Goal: Find specific fact: Find specific fact

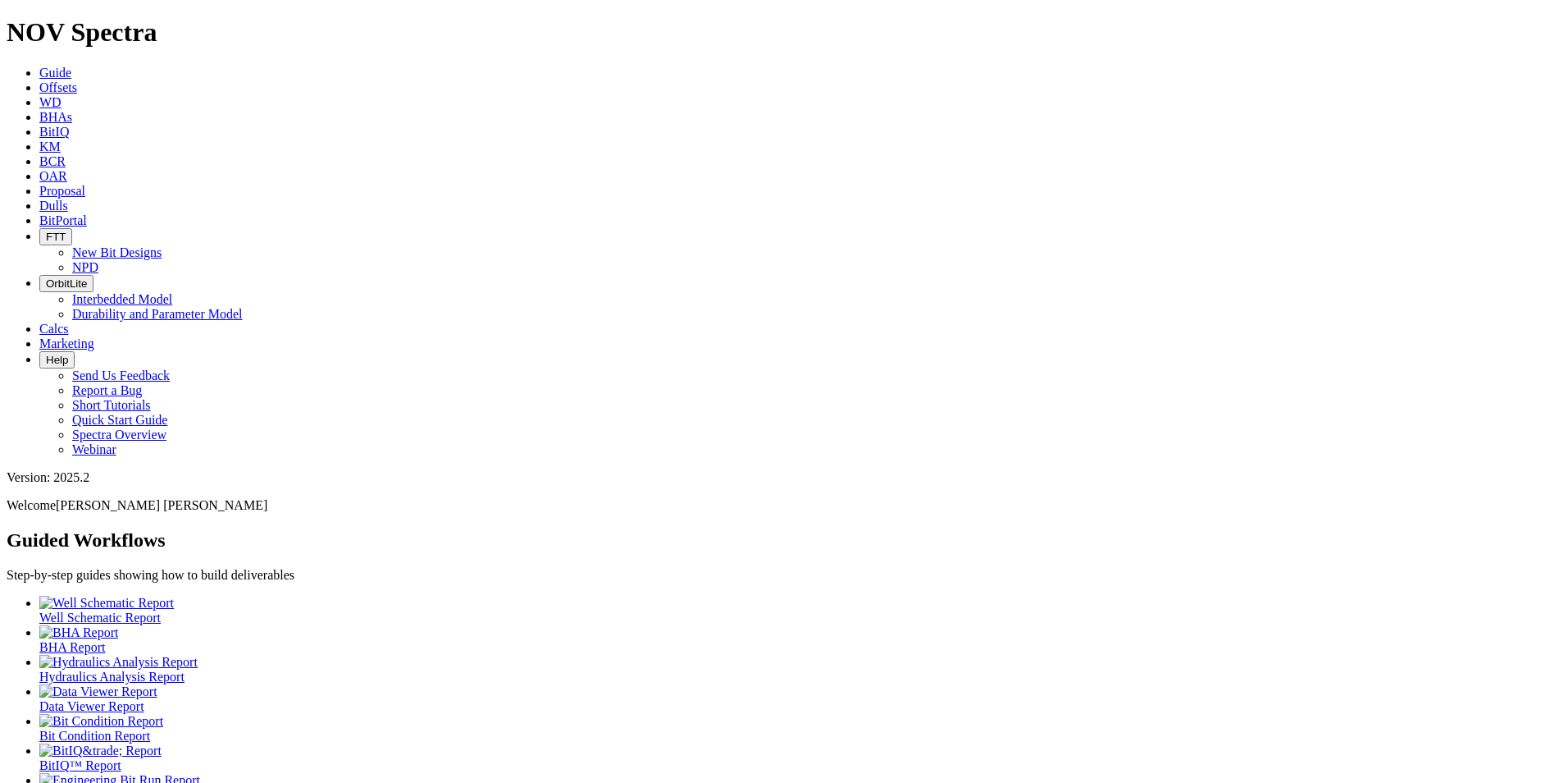
click at [68, 199] on span "Dulls" at bounding box center [54, 205] width 28 height 14
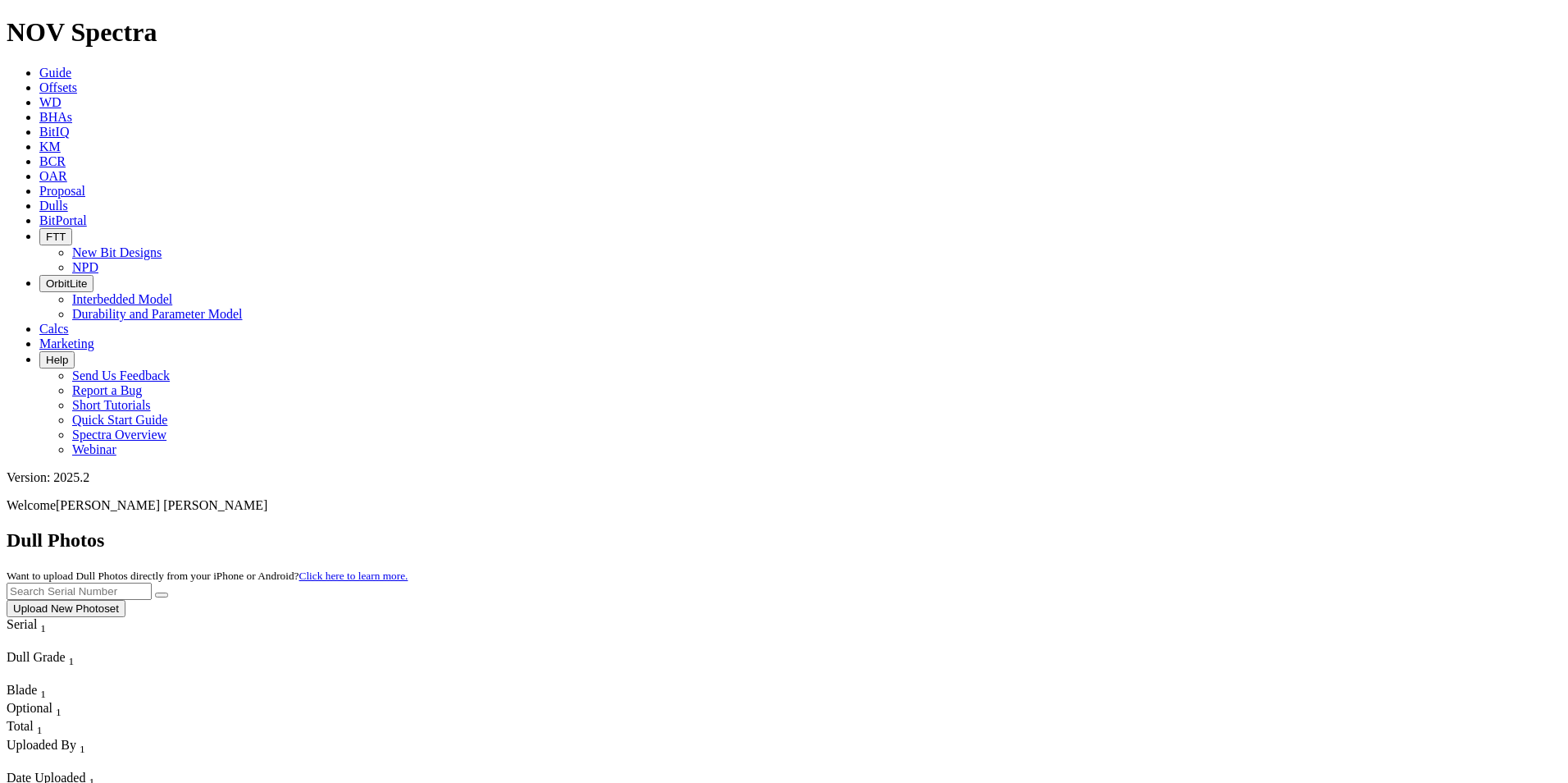
click at [151, 582] on input "text" at bounding box center [79, 591] width 145 height 17
type input "a"
type input "A319689"
click at [168, 593] on button "submit" at bounding box center [162, 595] width 13 height 5
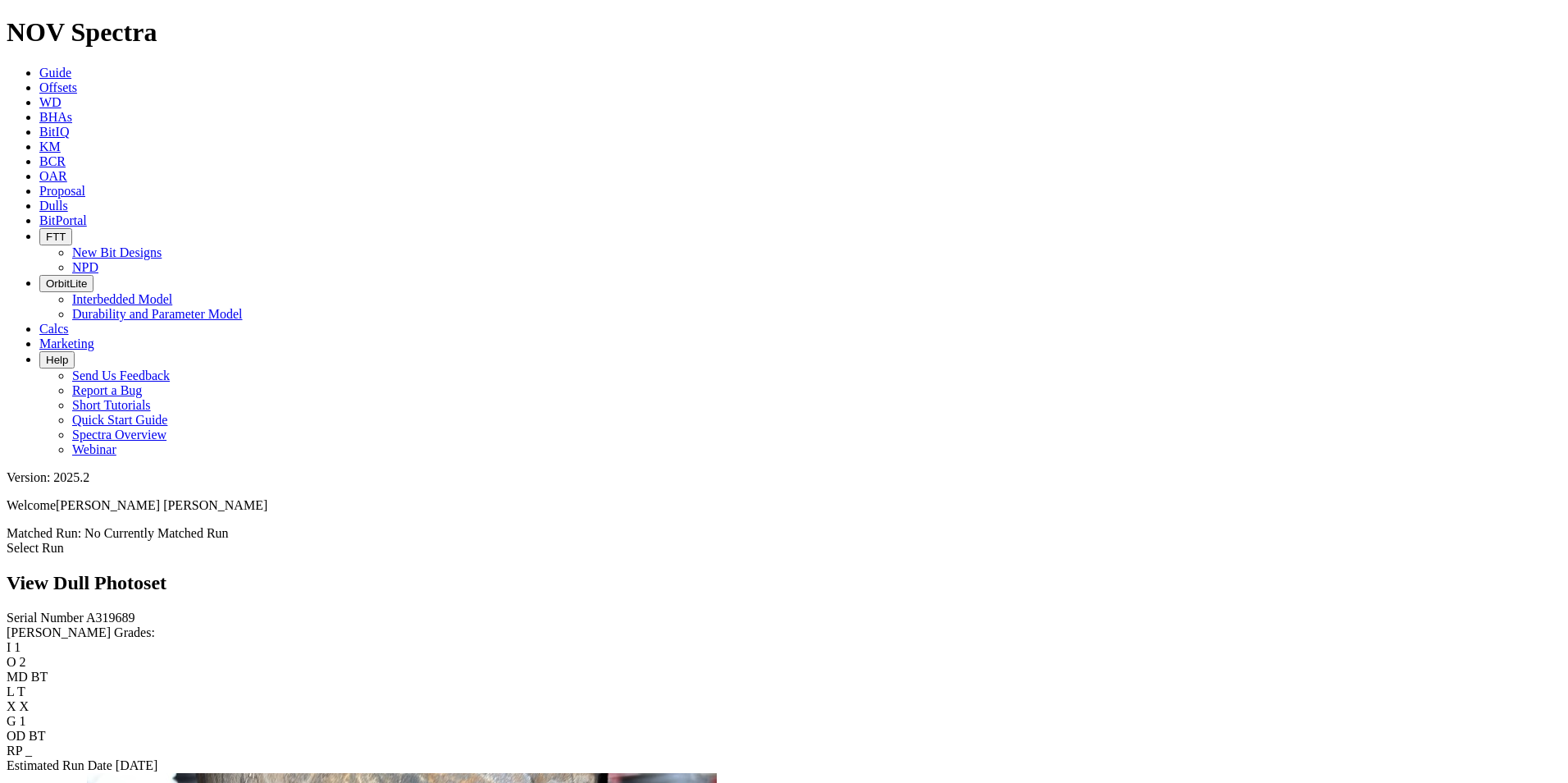
scroll to position [3856, 0]
